Goal: Task Accomplishment & Management: Use online tool/utility

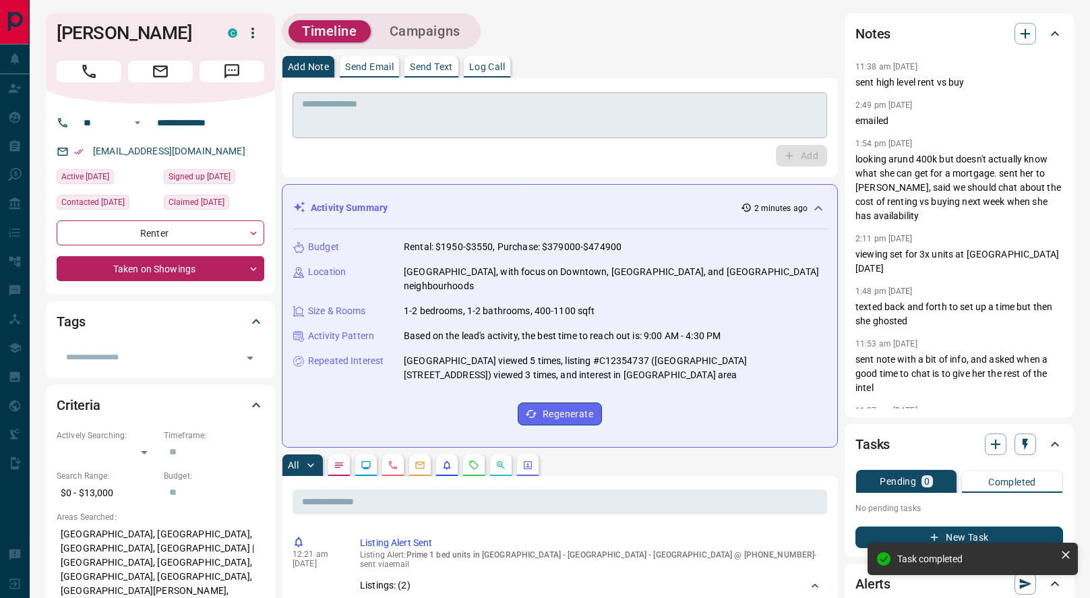
click at [419, 114] on textarea at bounding box center [560, 115] width 516 height 34
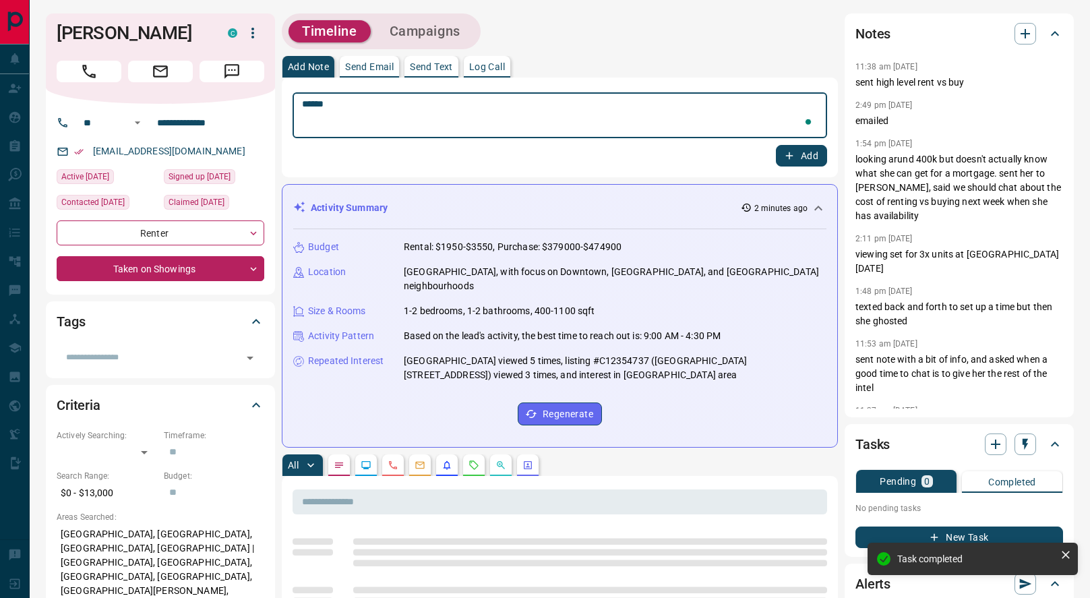
type textarea "******"
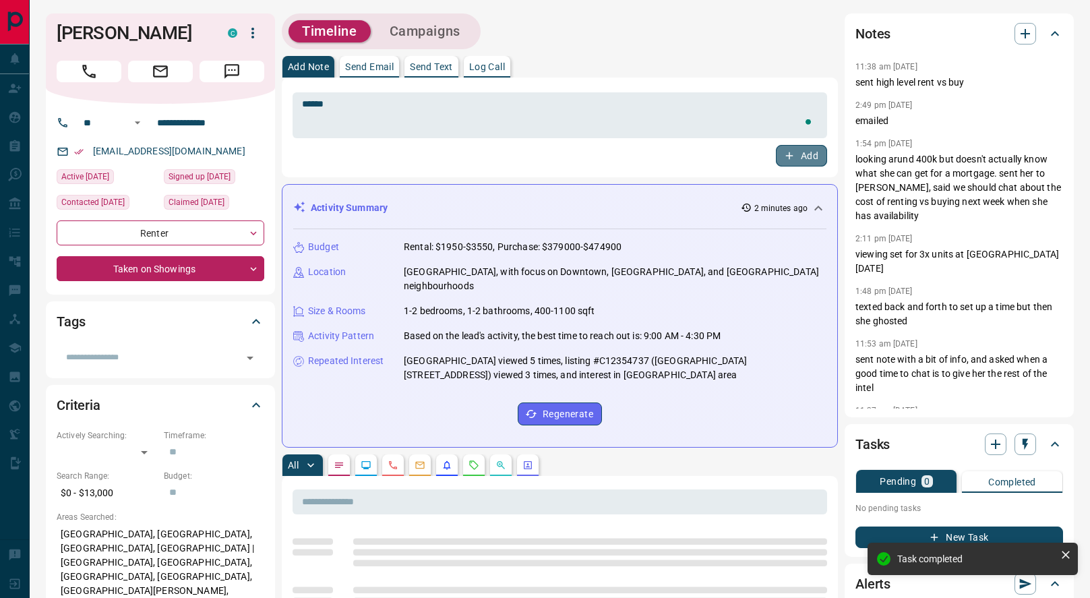
click at [807, 154] on button "Add" at bounding box center [801, 156] width 51 height 22
click at [1022, 446] on icon "button" at bounding box center [1025, 444] width 13 height 13
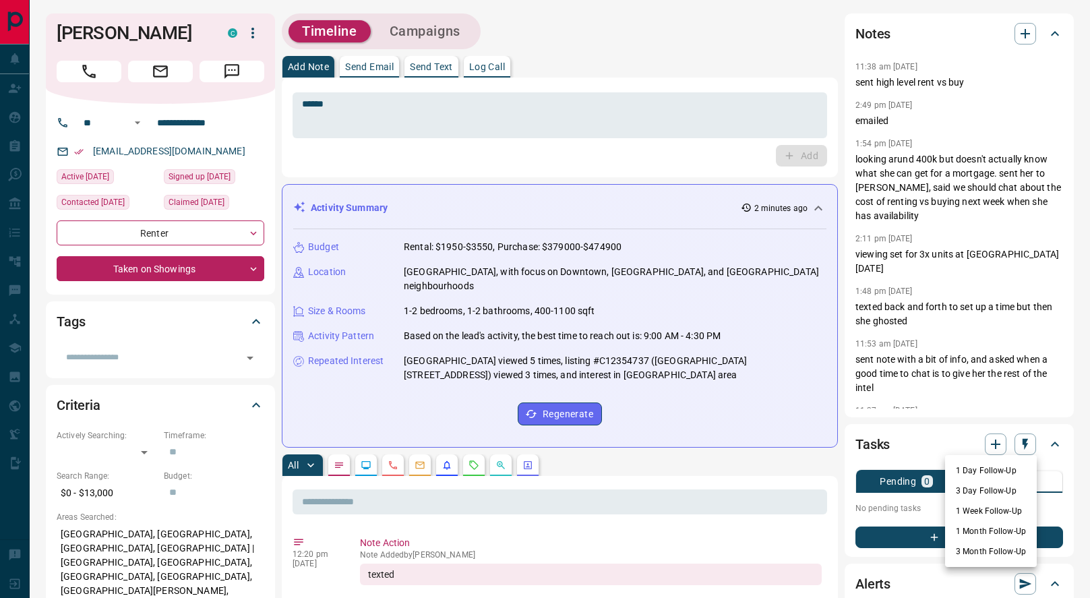
click at [957, 507] on li "1 Week Follow-Up" at bounding box center [991, 511] width 92 height 20
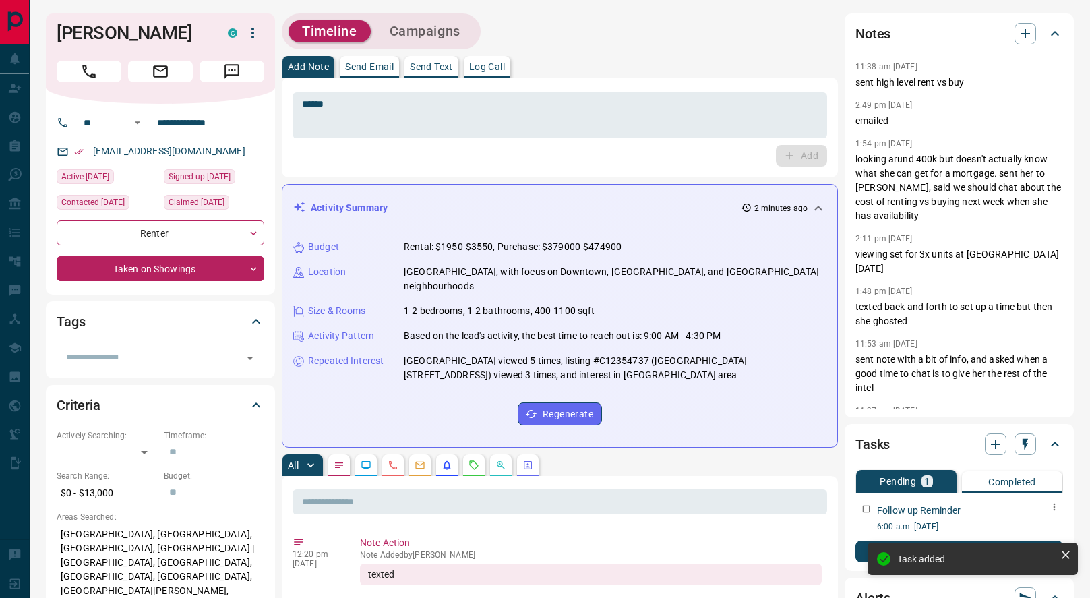
click at [1056, 504] on icon "button" at bounding box center [1054, 507] width 11 height 11
click at [1023, 529] on li "Edit" at bounding box center [1032, 532] width 59 height 20
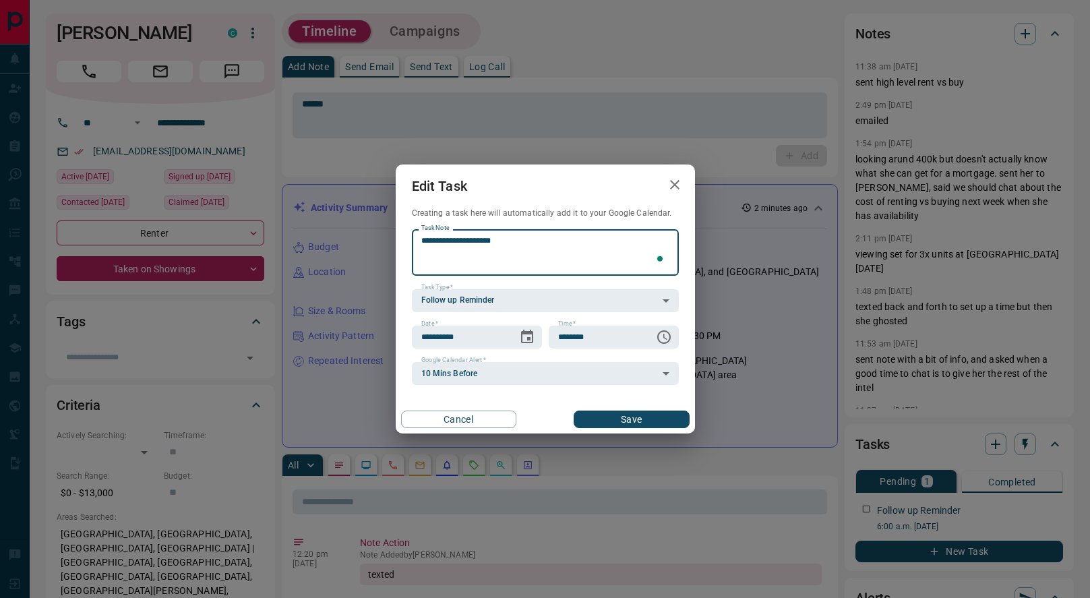
type textarea "**********"
click at [634, 417] on button "Save" at bounding box center [631, 420] width 115 height 18
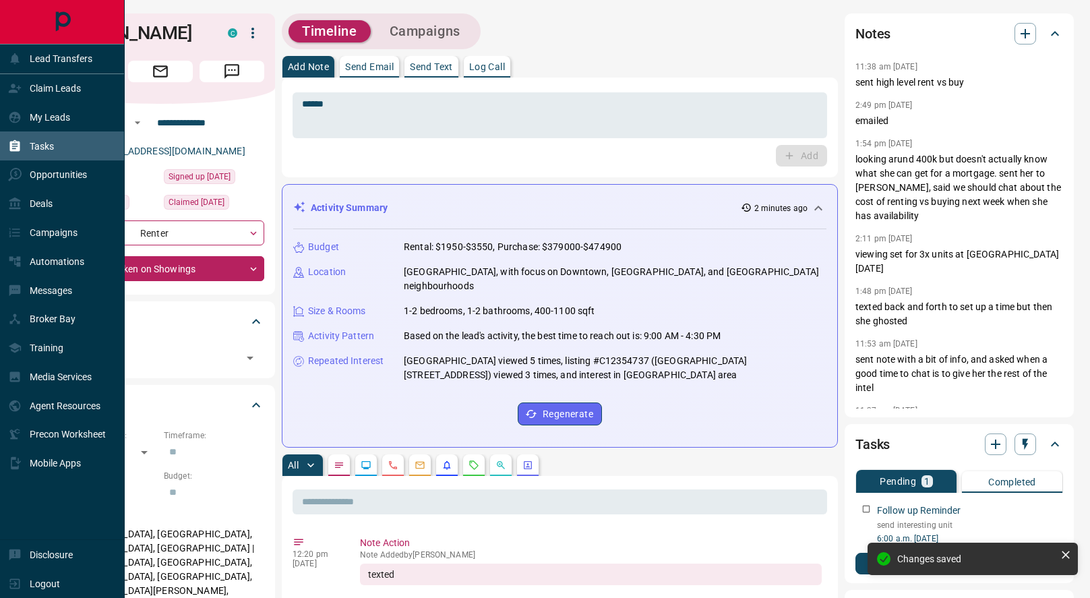
click at [11, 144] on icon at bounding box center [15, 145] width 10 height 11
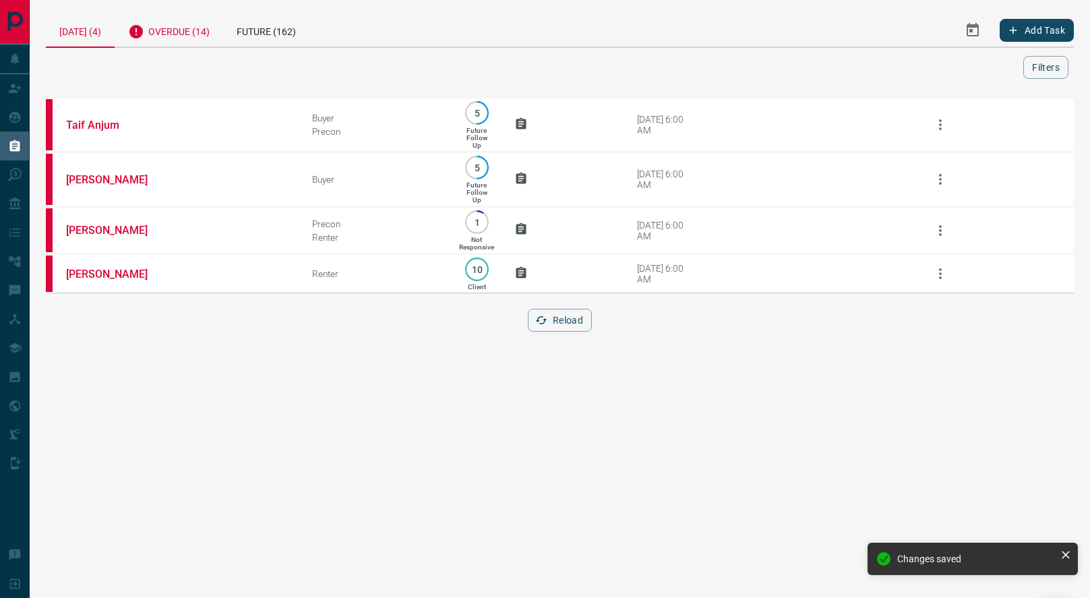
click at [168, 29] on div "Overdue (14)" at bounding box center [169, 29] width 109 height 33
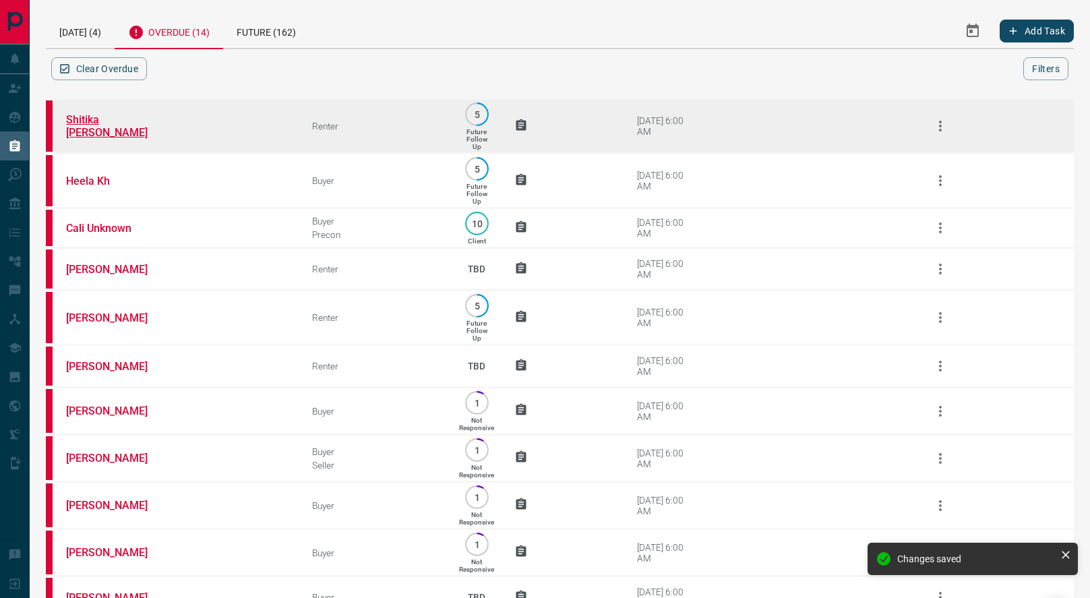
click at [133, 131] on link "Shitika [PERSON_NAME]" at bounding box center [116, 126] width 101 height 26
